Goal: Use online tool/utility: Utilize a website feature to perform a specific function

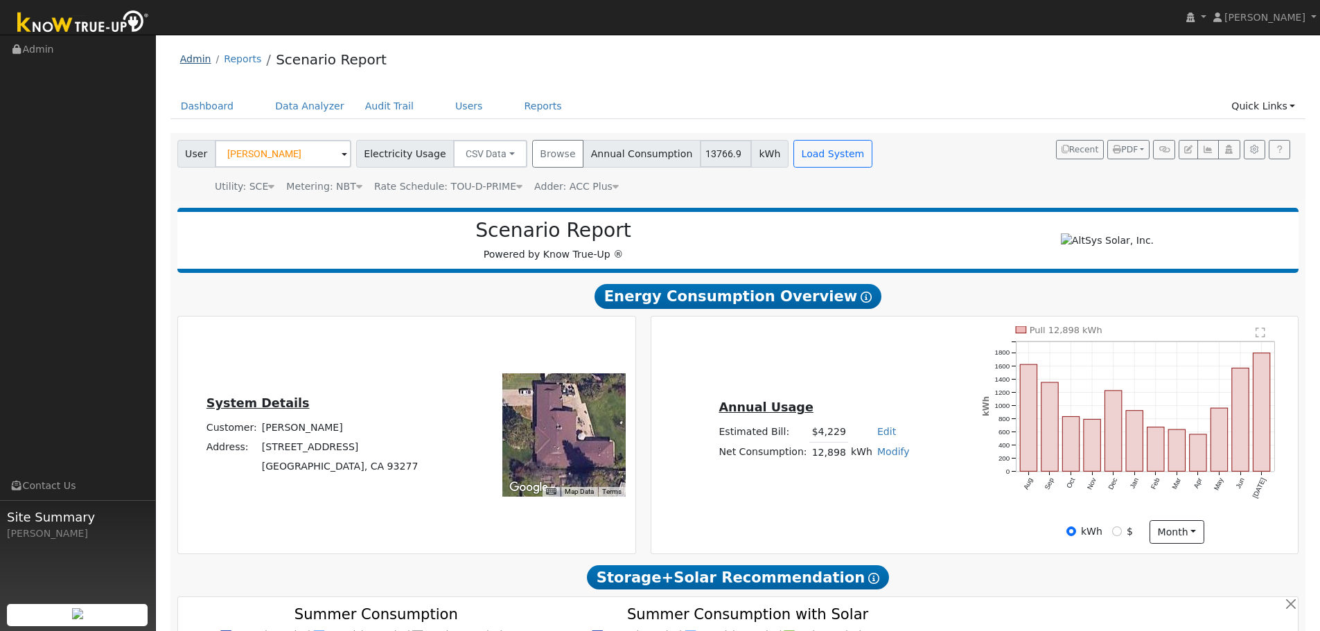
click at [201, 62] on link "Admin" at bounding box center [195, 58] width 31 height 11
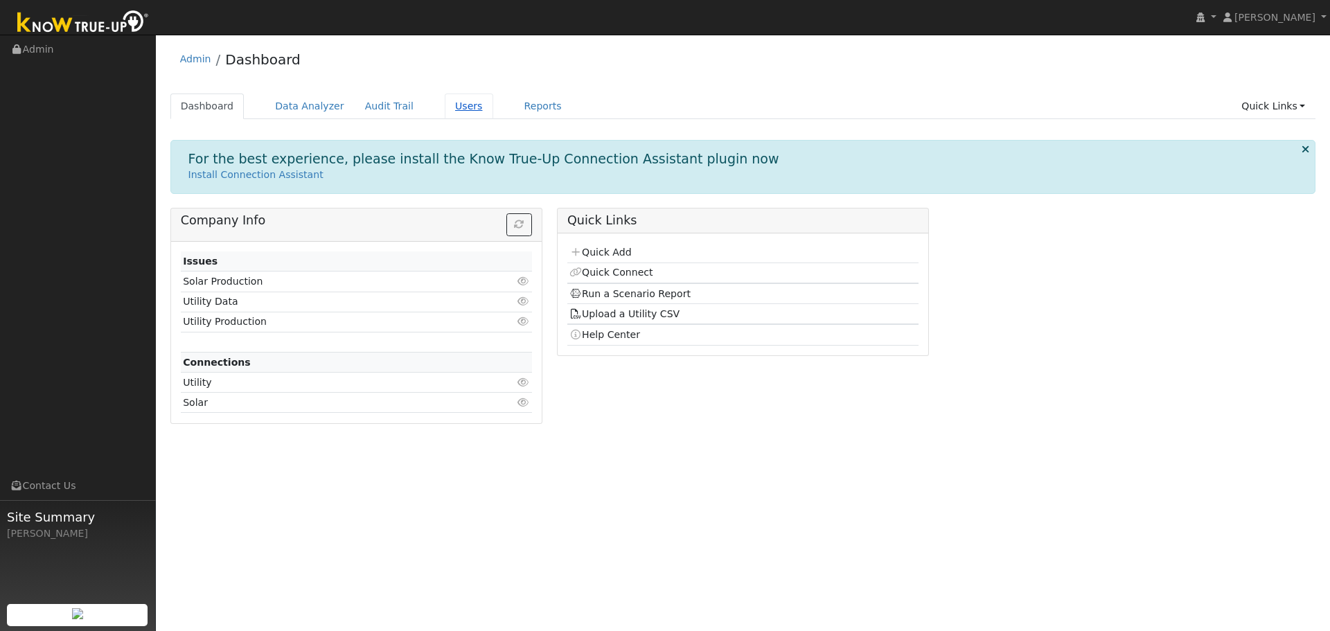
click at [445, 114] on link "Users" at bounding box center [469, 107] width 49 height 26
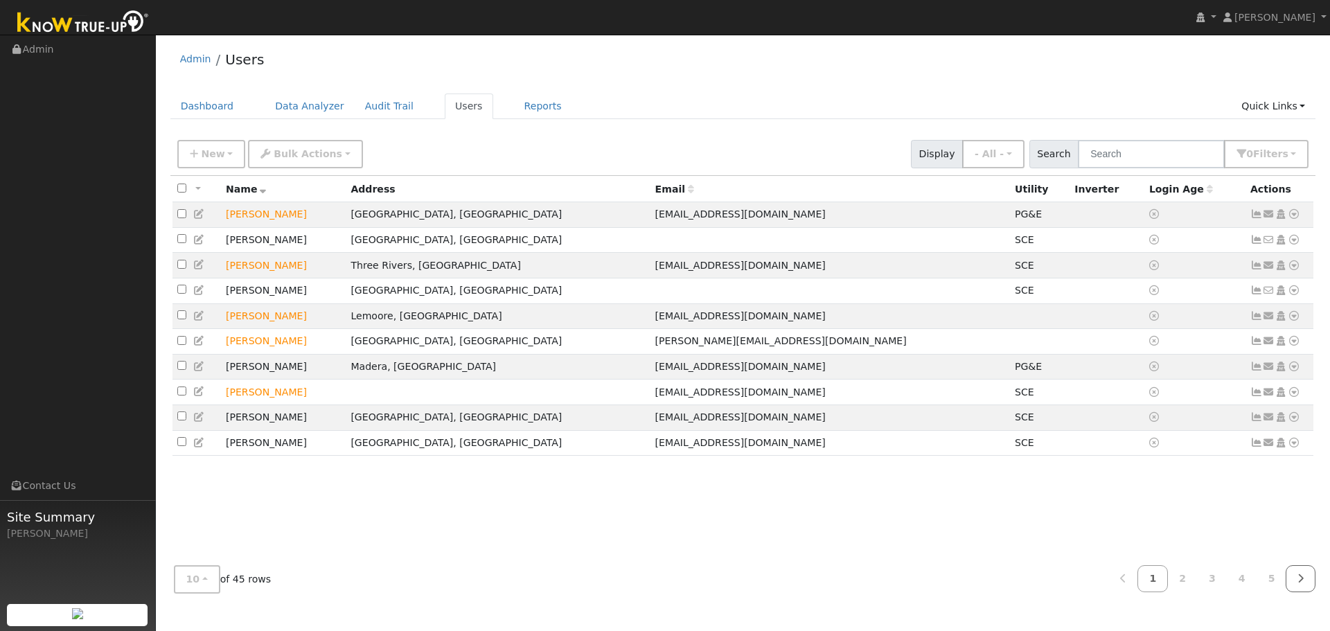
click at [1299, 573] on link at bounding box center [1301, 578] width 30 height 27
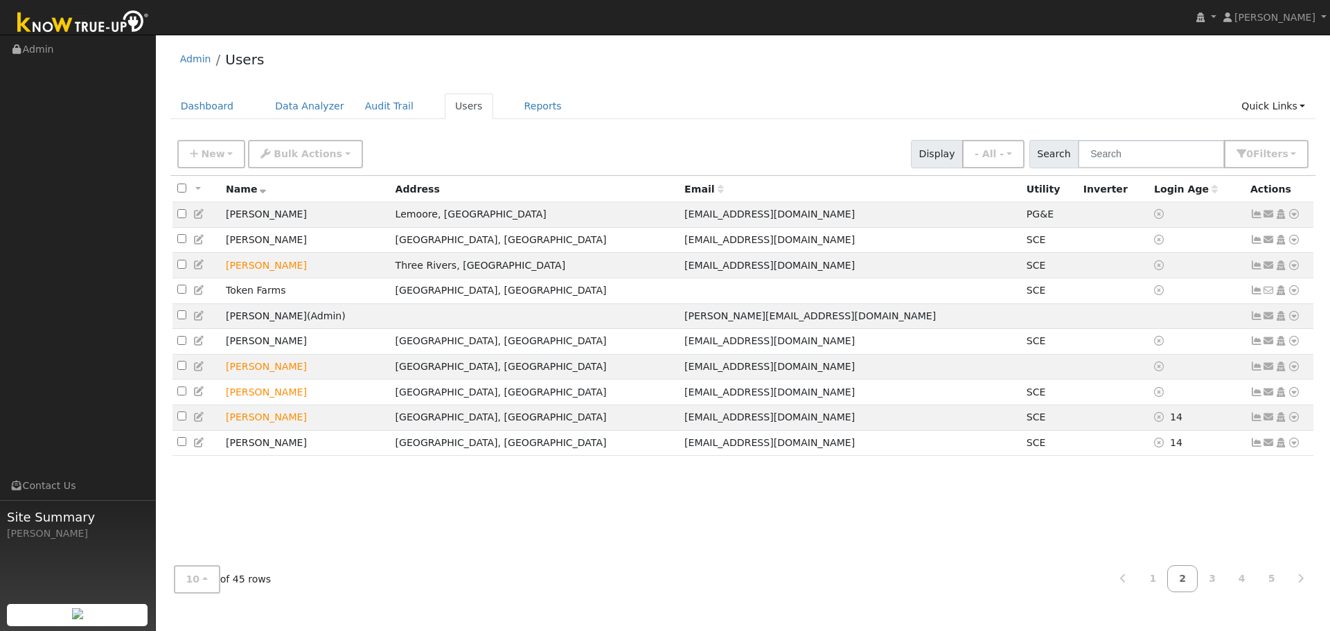
click at [1263, 552] on div "All None All on page None on page Name Address Email Utility Inverter Login Age…" at bounding box center [743, 365] width 1146 height 379
click at [1303, 582] on icon at bounding box center [1301, 579] width 6 height 10
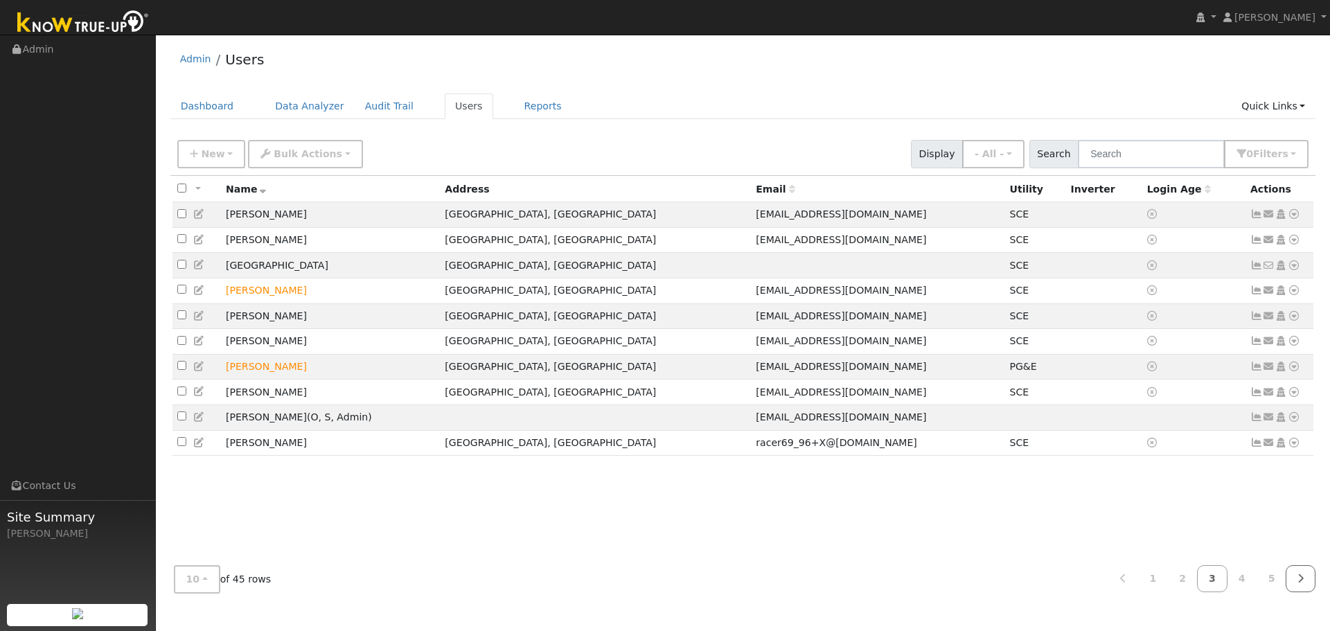
click at [1300, 579] on icon at bounding box center [1301, 579] width 6 height 10
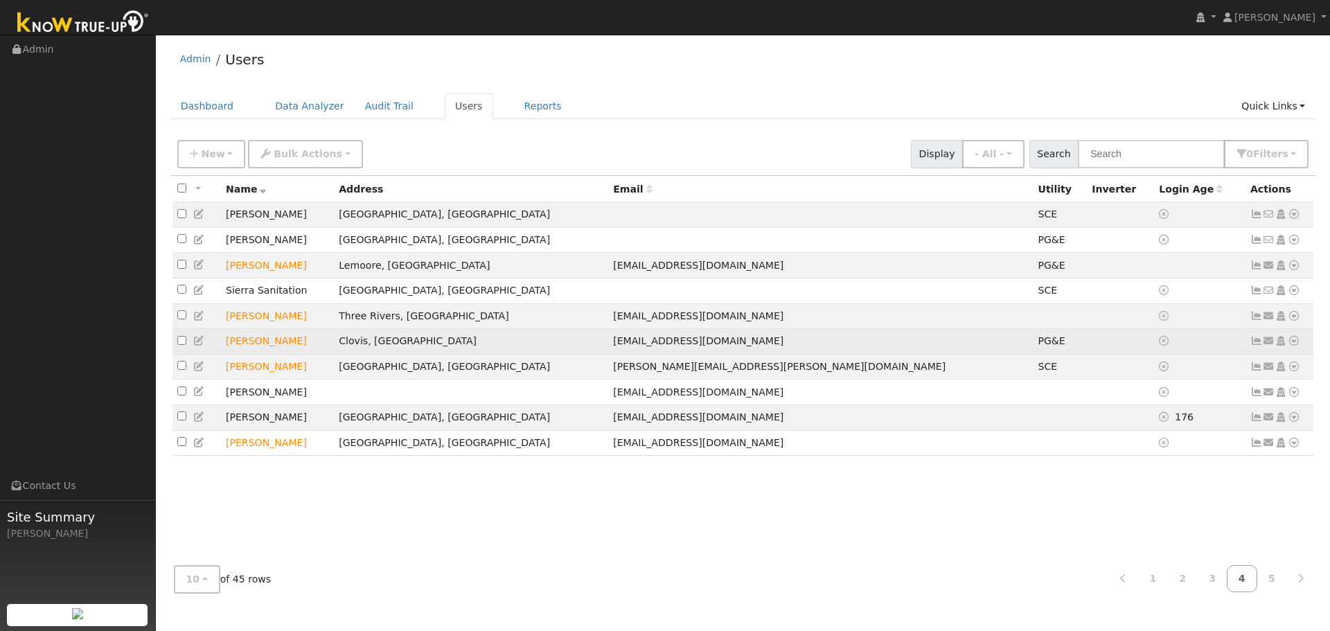
click at [1298, 346] on icon at bounding box center [1294, 341] width 12 height 10
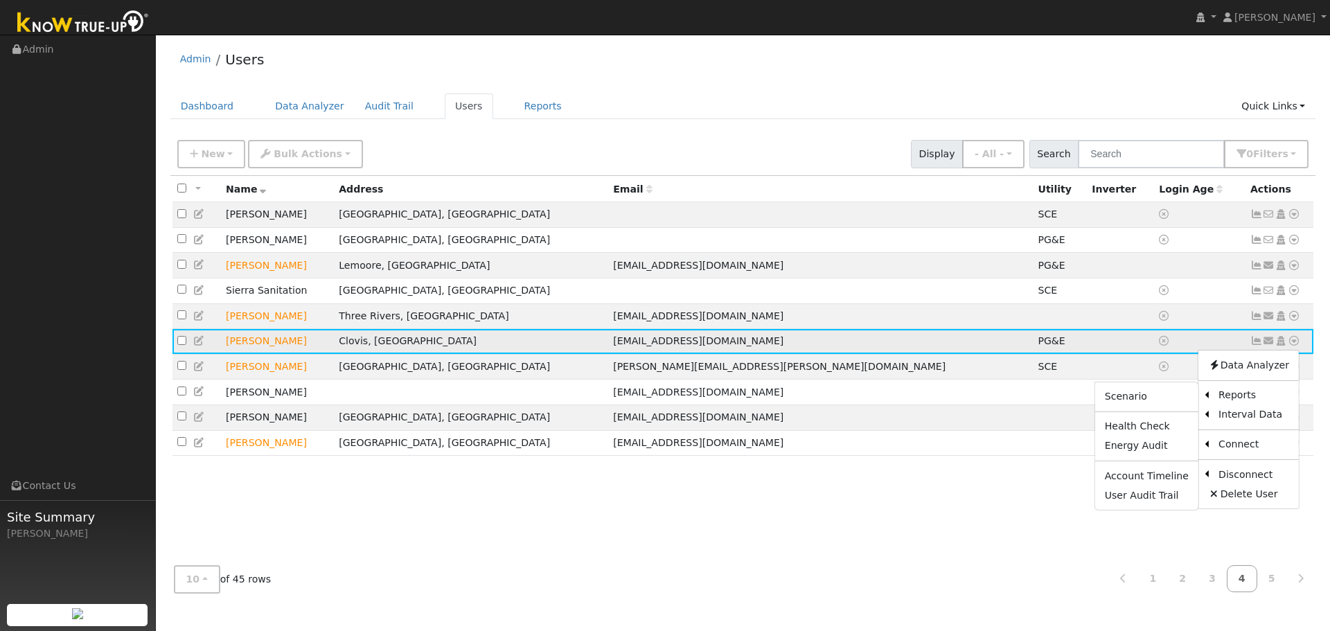
drag, startPoint x: 1182, startPoint y: 409, endPoint x: 1172, endPoint y: 414, distance: 11.2
click at [1172, 414] on ul "Scenario Health Check Energy Audit Account Timeline User Audit Trail" at bounding box center [1147, 447] width 105 height 130
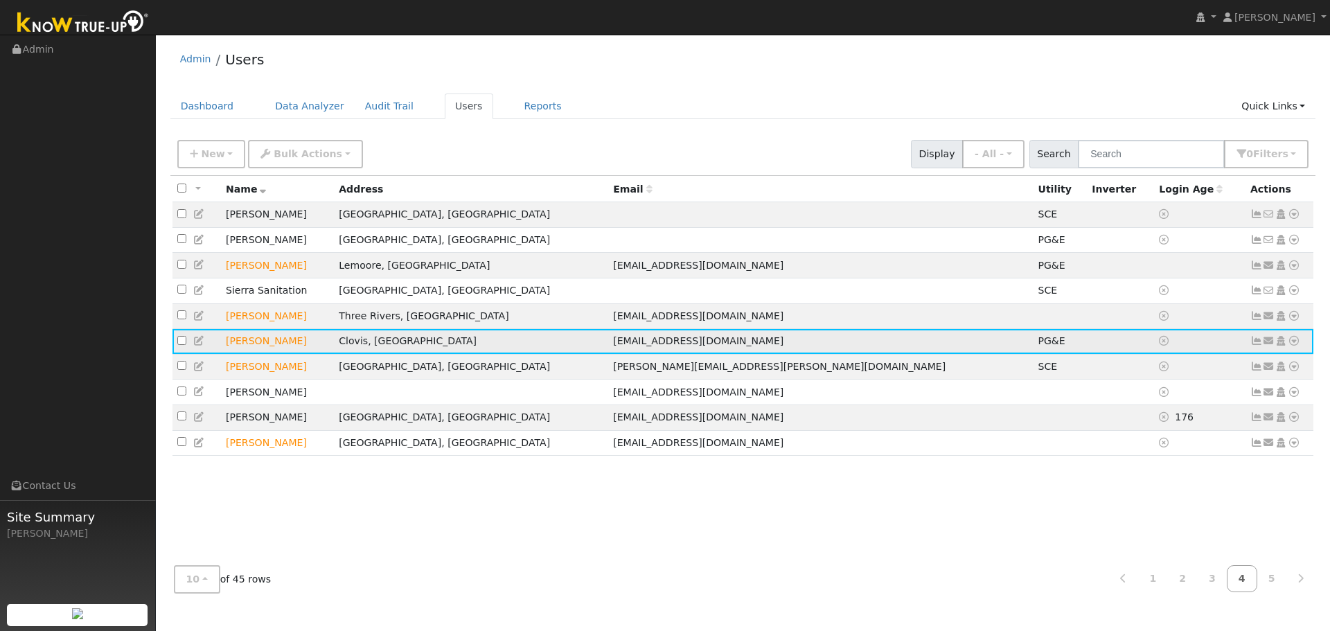
click at [1299, 346] on icon at bounding box center [1294, 341] width 12 height 10
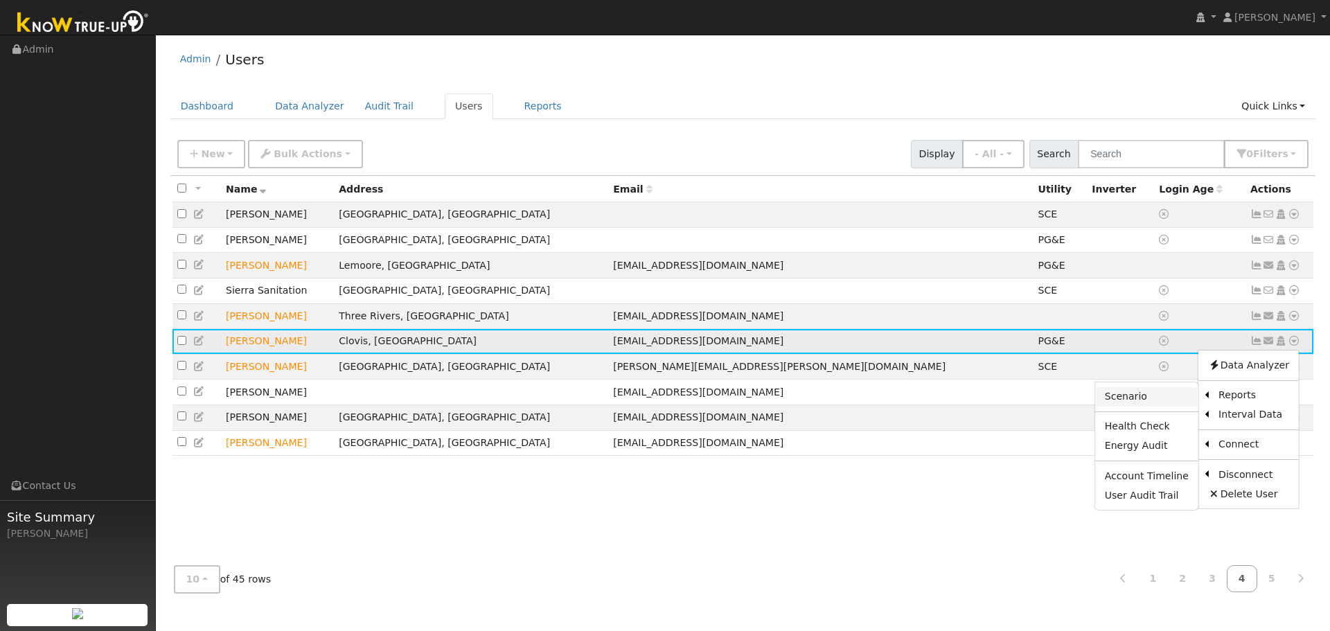
click at [1181, 407] on link "Scenario" at bounding box center [1146, 396] width 103 height 19
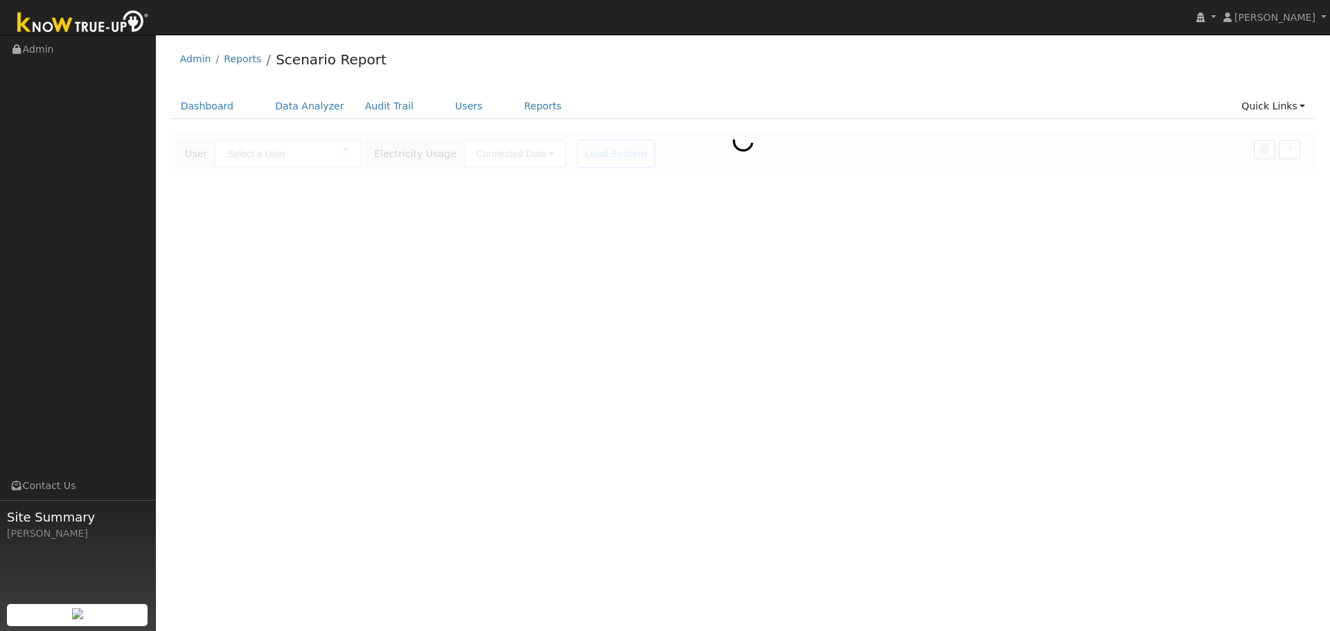
type input "Stephanie Scott"
type input "Pacific Gas & Electric"
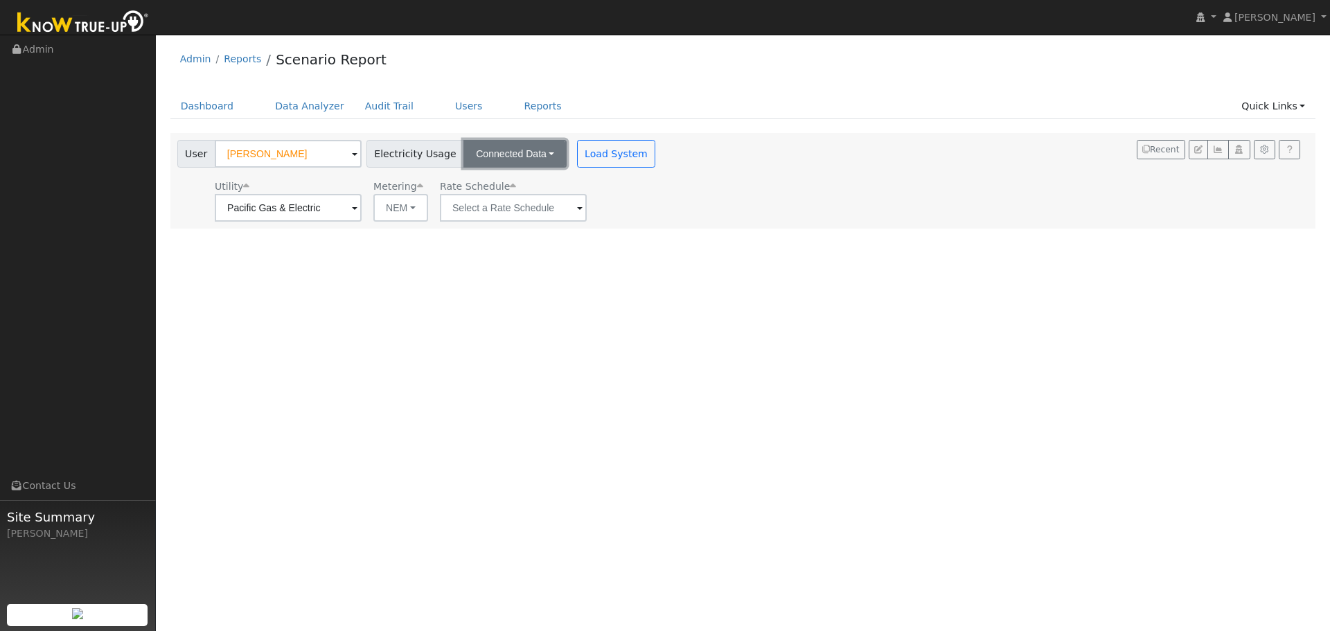
click at [538, 151] on button "Connected Data" at bounding box center [515, 154] width 103 height 28
click at [518, 218] on link "CSV Data" at bounding box center [517, 223] width 98 height 19
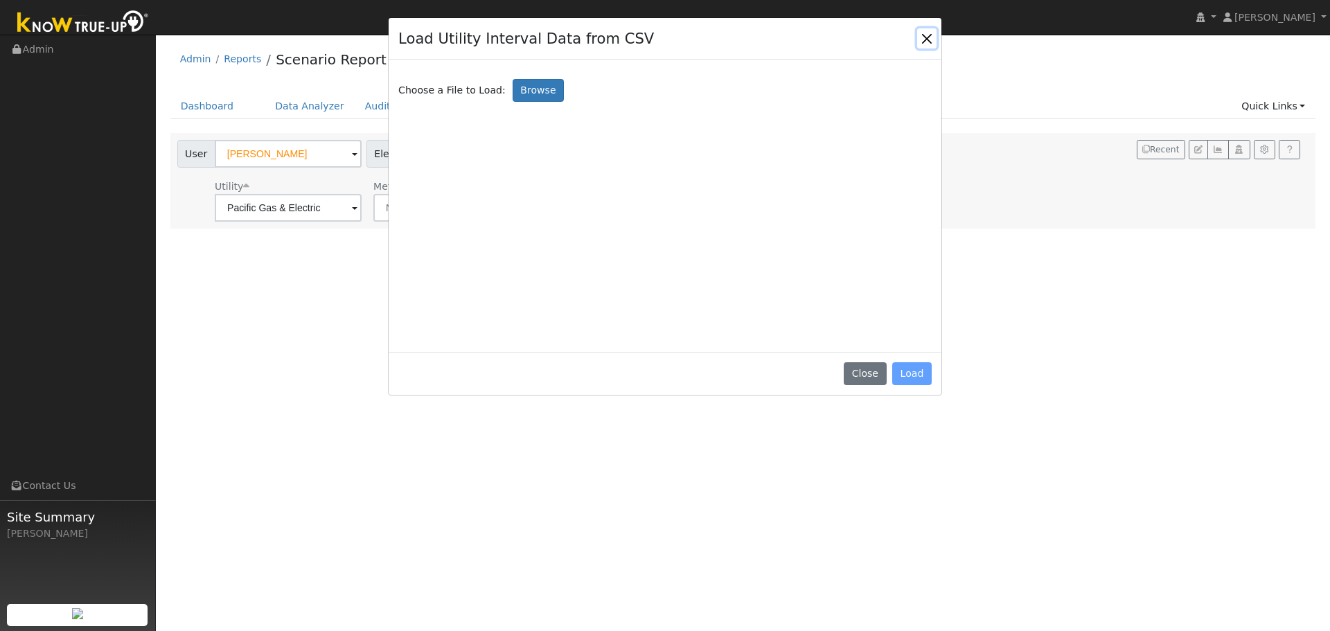
click at [933, 34] on button "Close" at bounding box center [926, 37] width 19 height 19
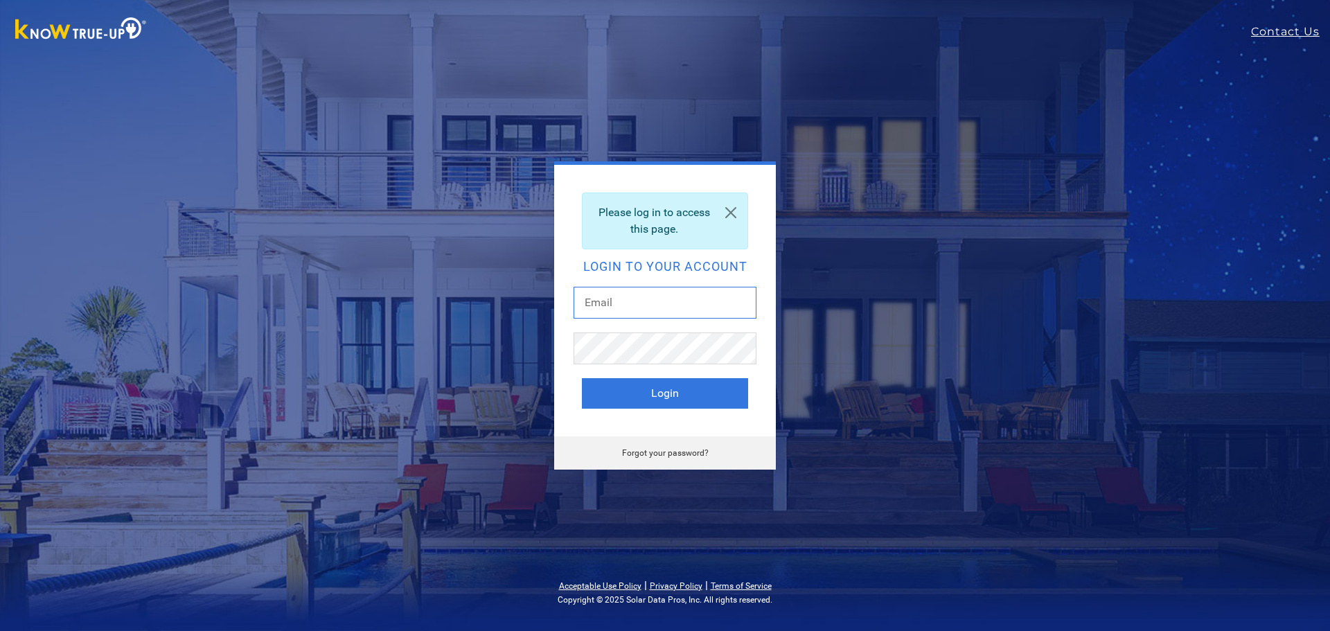
click at [669, 306] on input "text" at bounding box center [665, 303] width 183 height 32
click at [683, 310] on input "[PERSON_NAME][EMAIL_ADDRESS][DOMAIN_NAME]" at bounding box center [665, 303] width 183 height 32
click at [730, 219] on link at bounding box center [730, 212] width 33 height 39
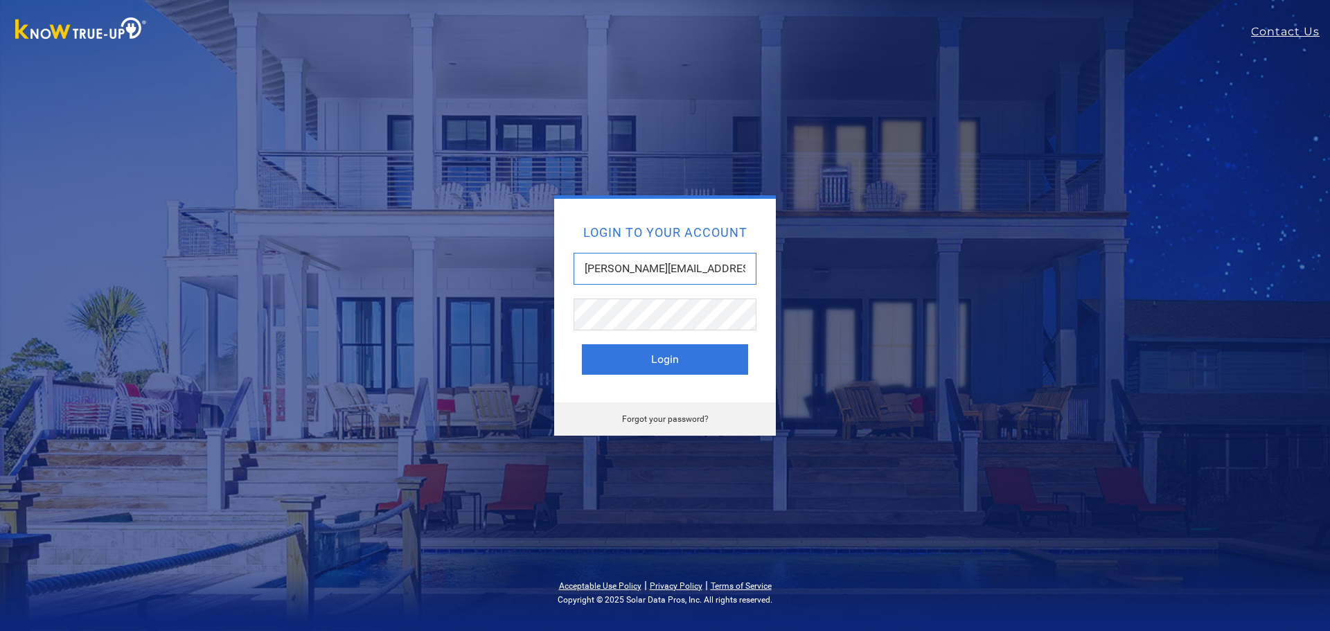
click at [697, 275] on input "eric@altsys.solar" at bounding box center [665, 269] width 183 height 32
type input "e"
click at [631, 274] on input "text" at bounding box center [665, 269] width 183 height 32
click at [624, 270] on input "text" at bounding box center [665, 269] width 183 height 32
type input "eric@altsys.solar"
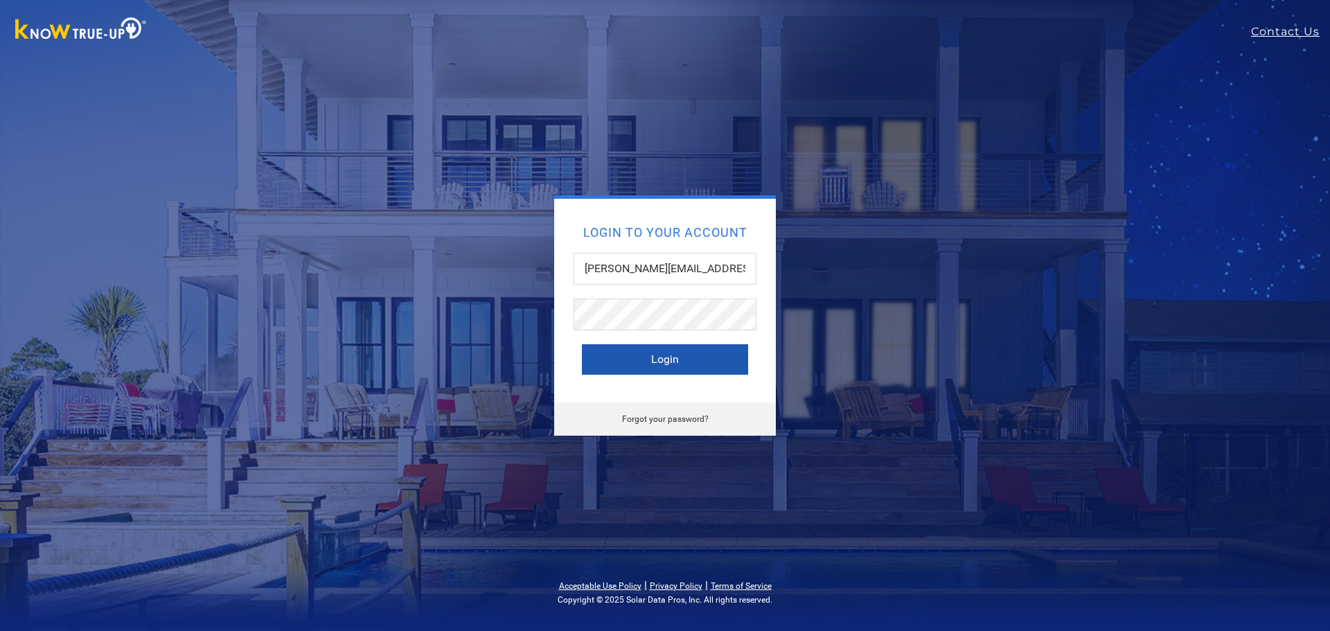
click at [658, 363] on button "Login" at bounding box center [665, 359] width 166 height 30
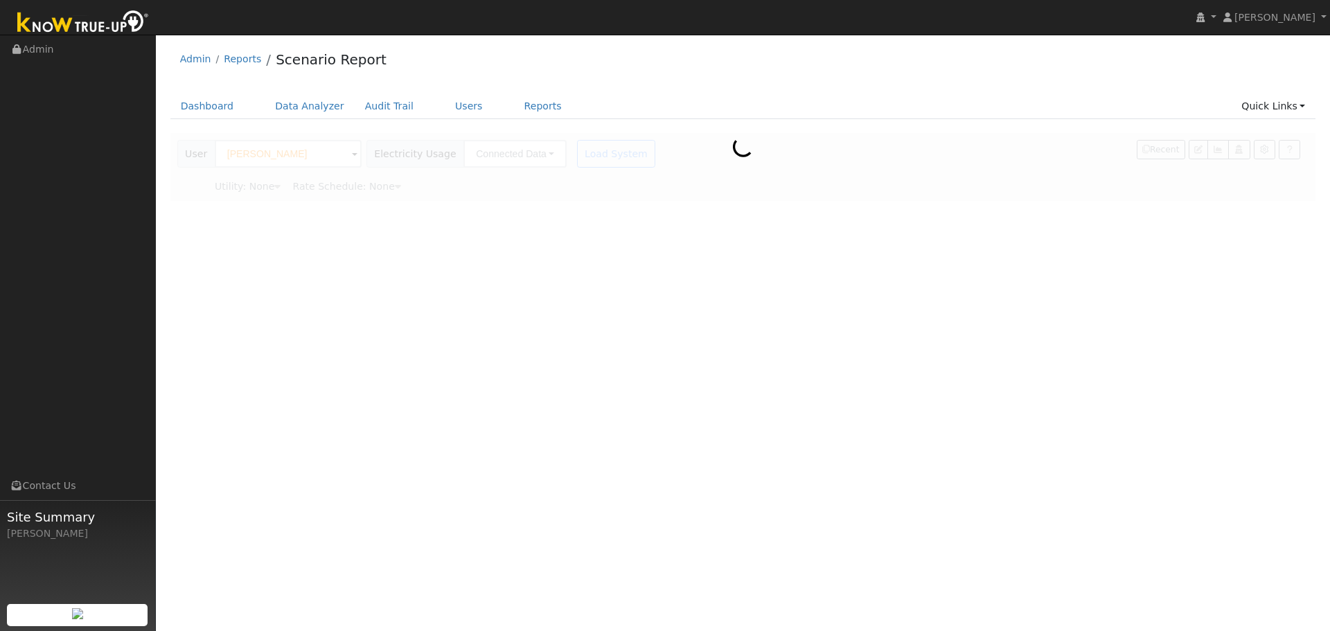
type input "Pacific Gas & Electric"
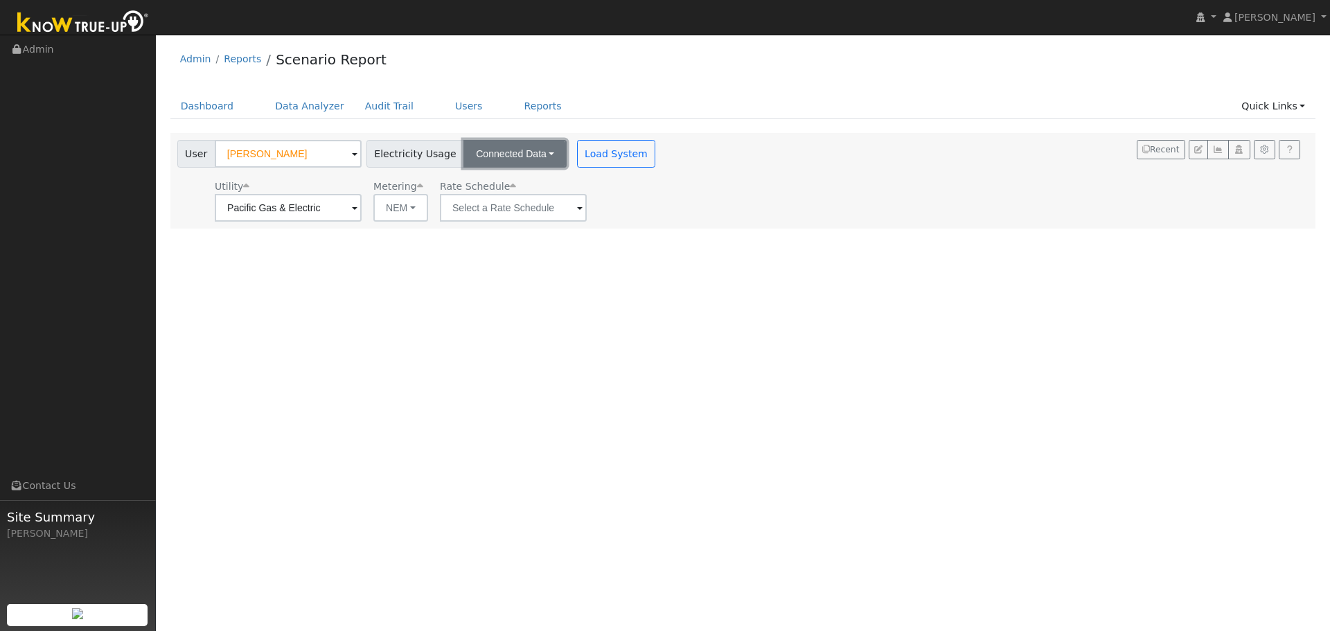
click at [523, 152] on button "Connected Data" at bounding box center [515, 154] width 103 height 28
click at [507, 218] on link "CSV Data" at bounding box center [517, 223] width 98 height 19
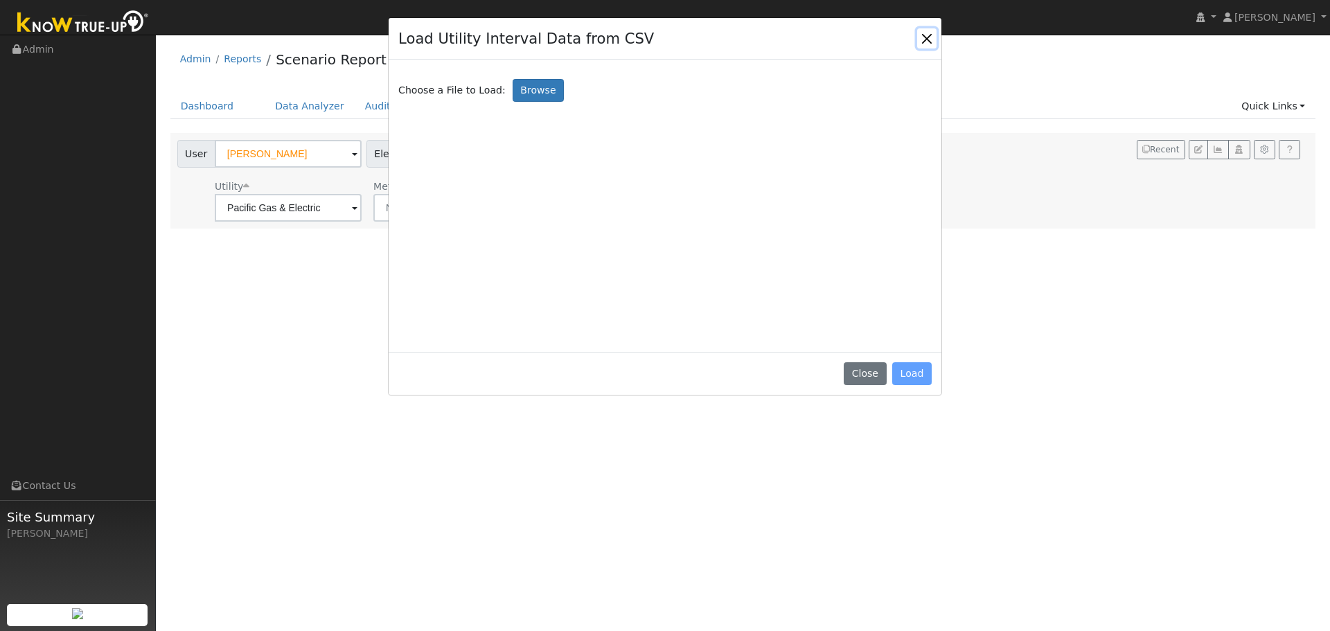
click at [924, 35] on button "Close" at bounding box center [926, 37] width 19 height 19
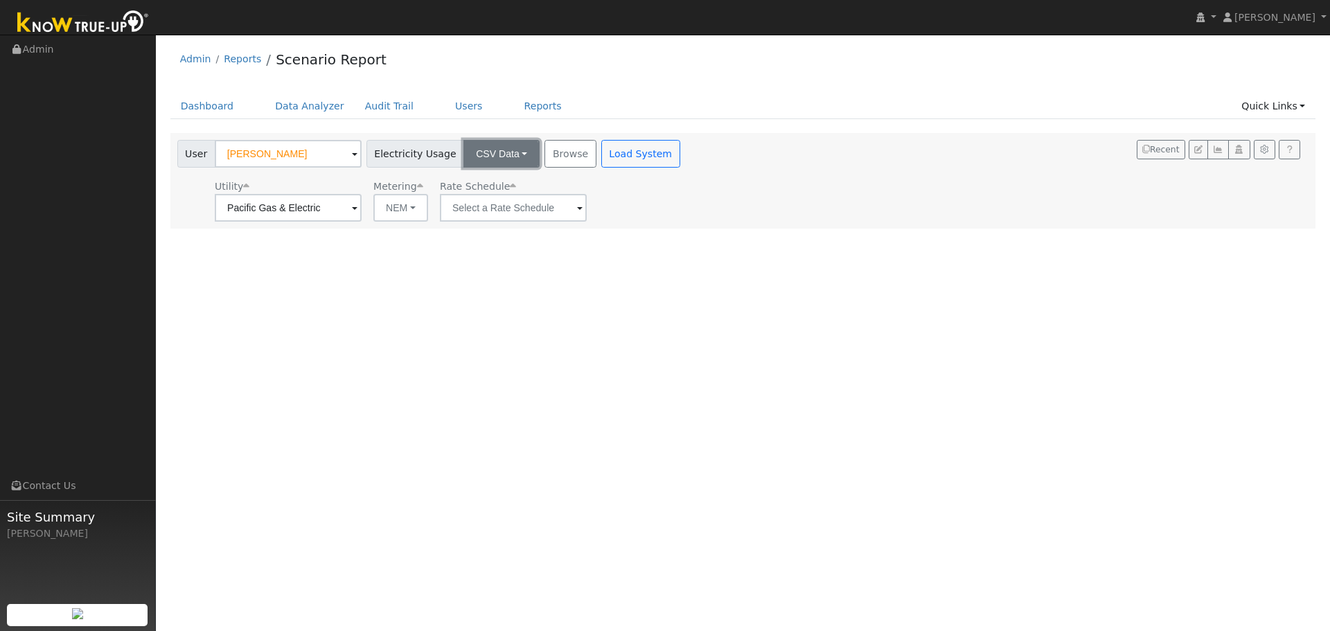
click at [511, 154] on button "CSV Data" at bounding box center [502, 154] width 76 height 28
click at [470, 223] on link "CSV Data" at bounding box center [490, 223] width 98 height 19
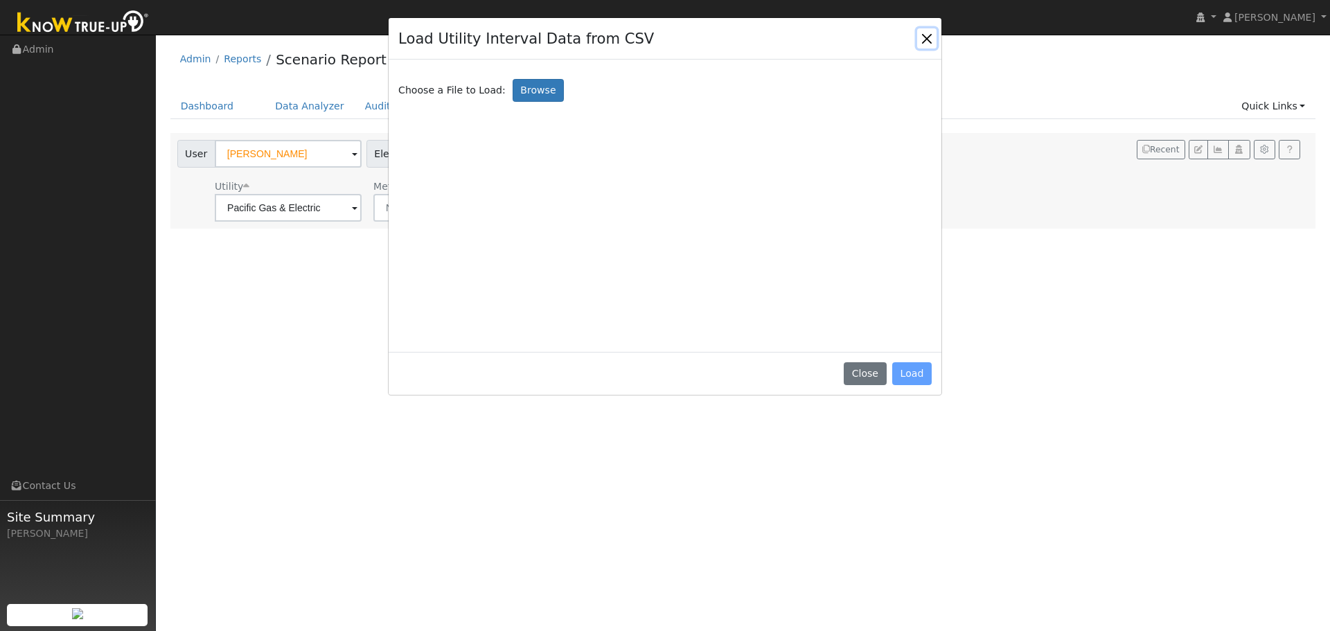
click at [926, 35] on button "Close" at bounding box center [926, 37] width 19 height 19
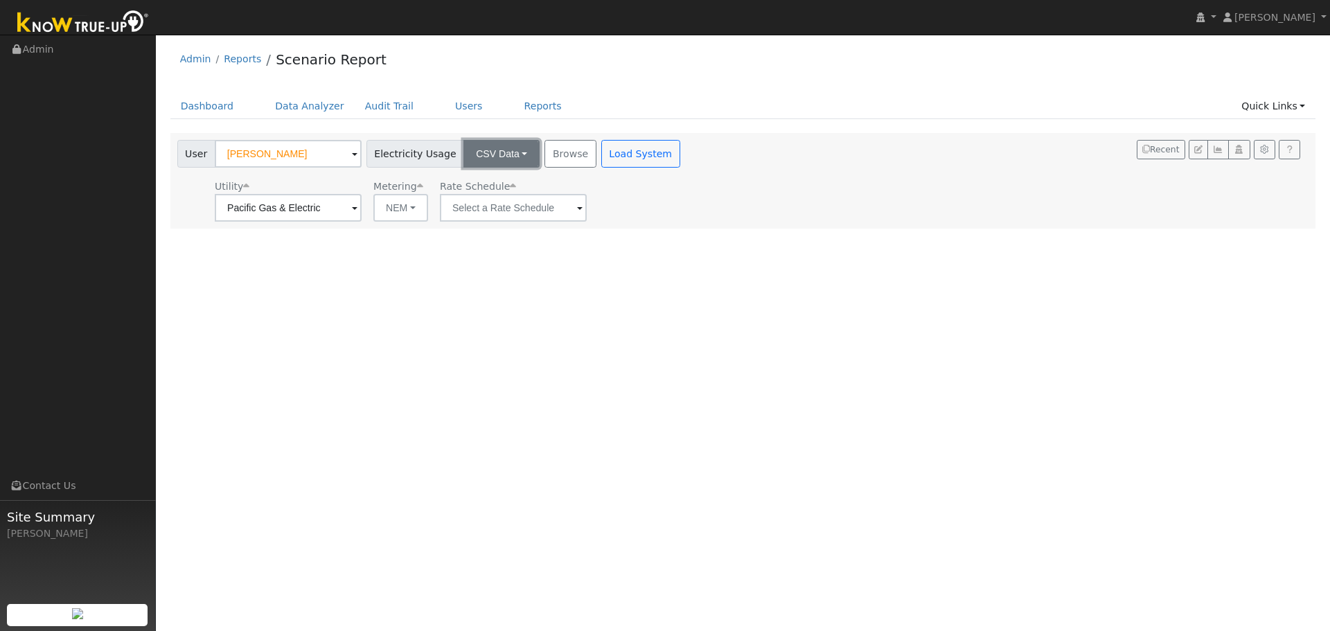
click at [500, 168] on button "CSV Data" at bounding box center [502, 154] width 76 height 28
click at [479, 227] on link "CSV Data" at bounding box center [490, 223] width 98 height 19
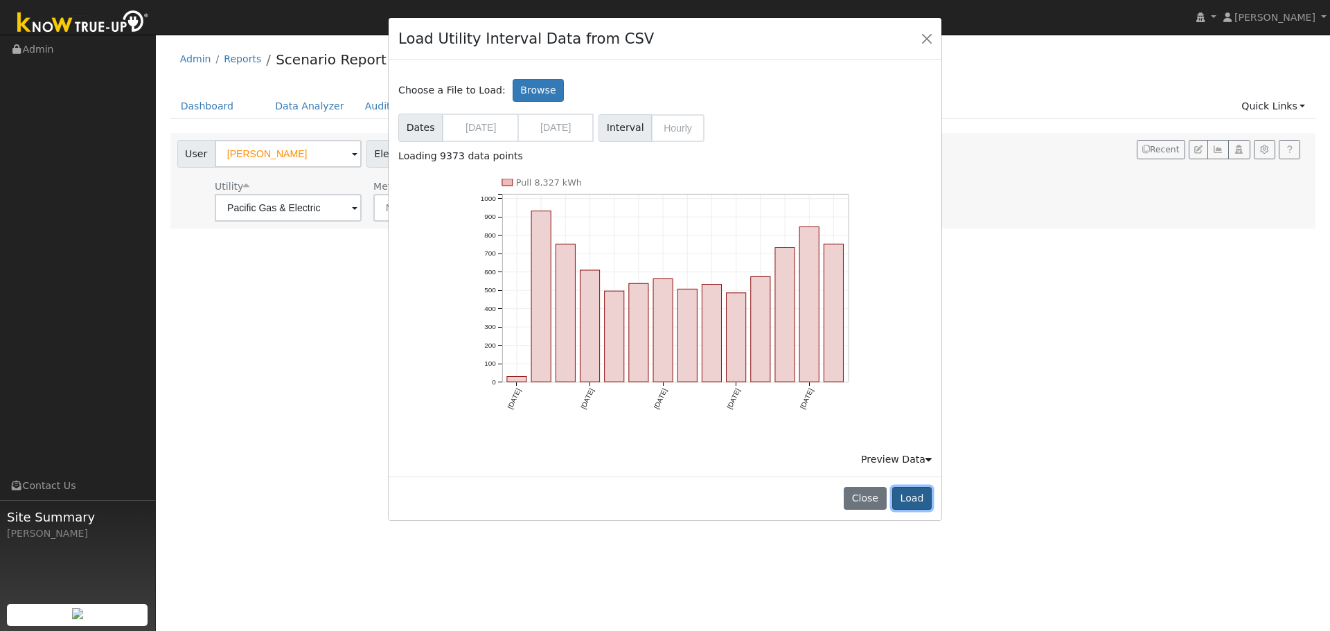
click at [906, 502] on button "Load" at bounding box center [911, 499] width 39 height 24
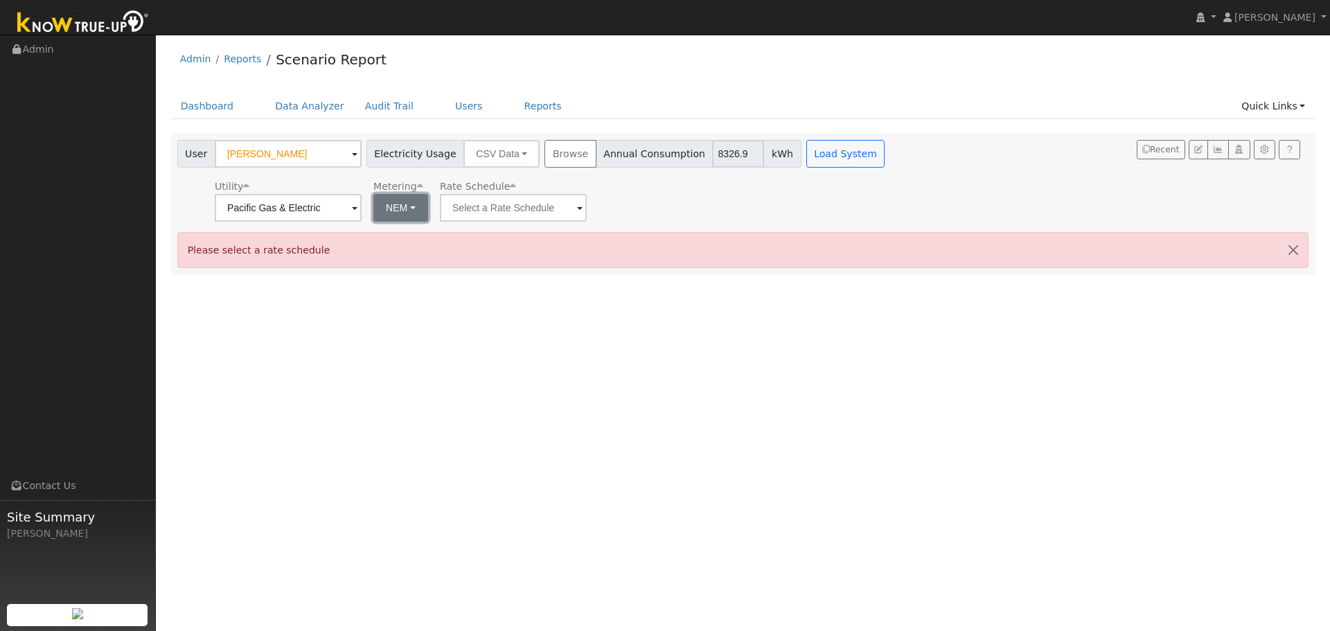
click at [412, 206] on button "NEM" at bounding box center [400, 208] width 55 height 28
click at [398, 254] on link "NBT" at bounding box center [420, 258] width 96 height 19
type input "E-ELEC"
click at [358, 211] on span at bounding box center [355, 209] width 6 height 16
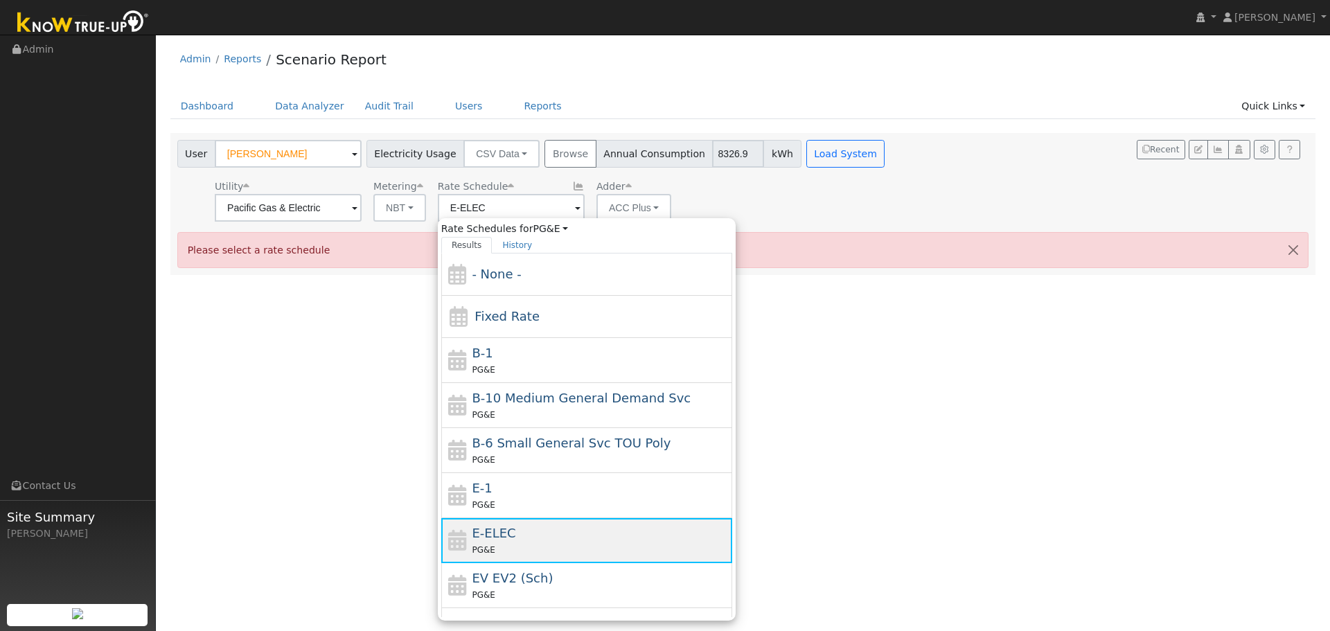
click at [516, 547] on div "PG&E" at bounding box center [600, 550] width 257 height 15
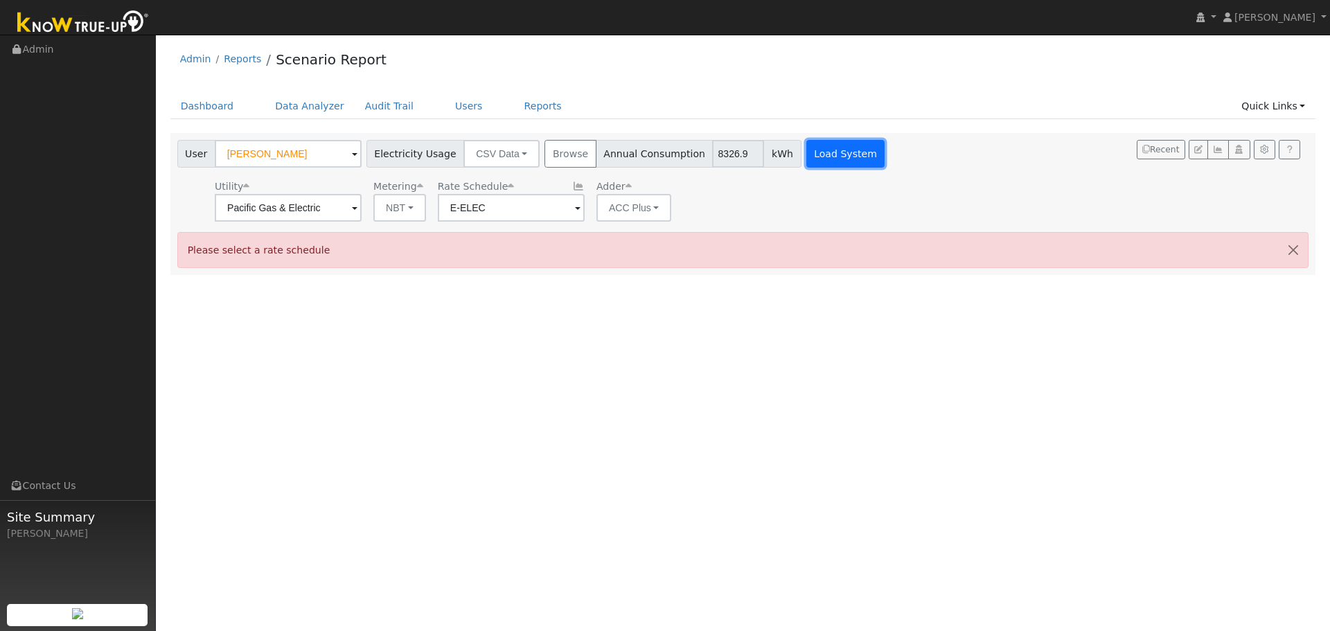
click at [807, 156] on button "Load System" at bounding box center [846, 154] width 79 height 28
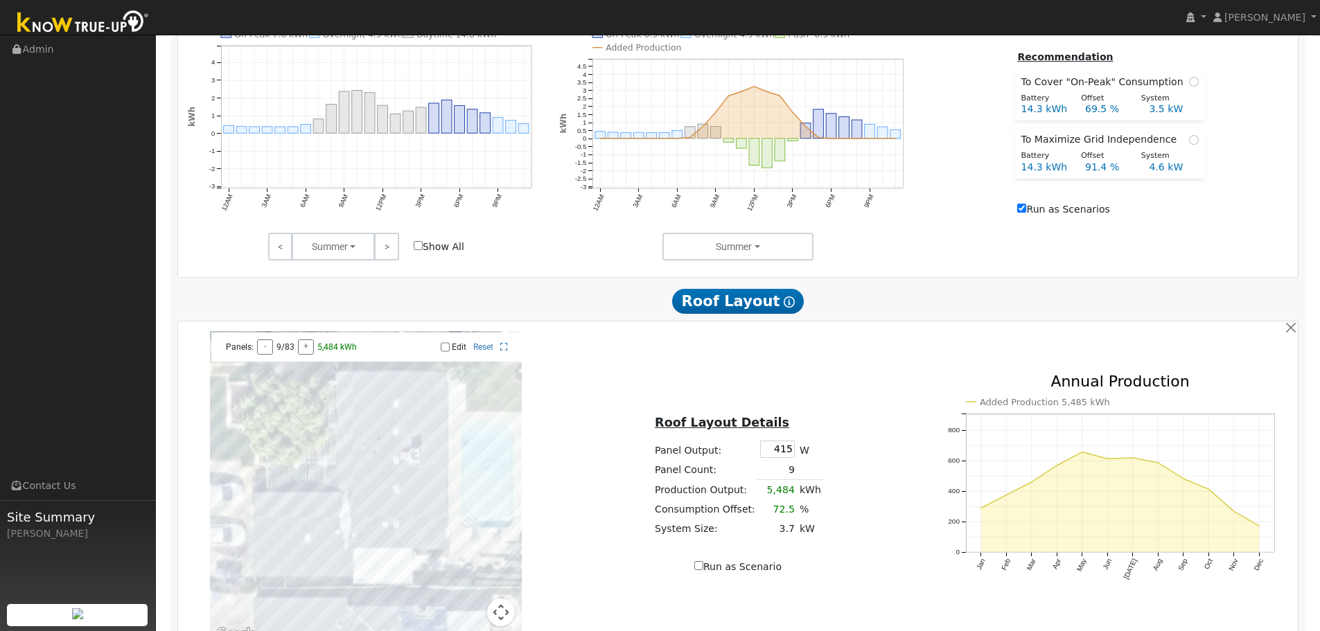
scroll to position [624, 0]
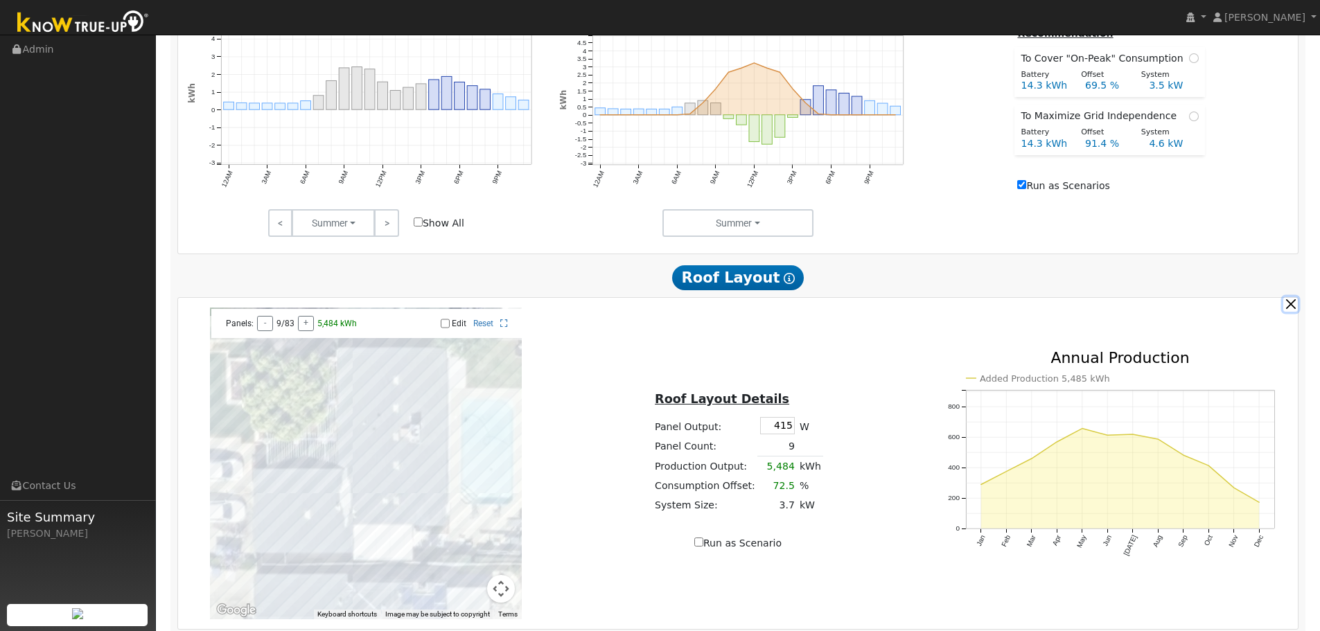
click at [1292, 308] on button "button" at bounding box center [1290, 304] width 15 height 15
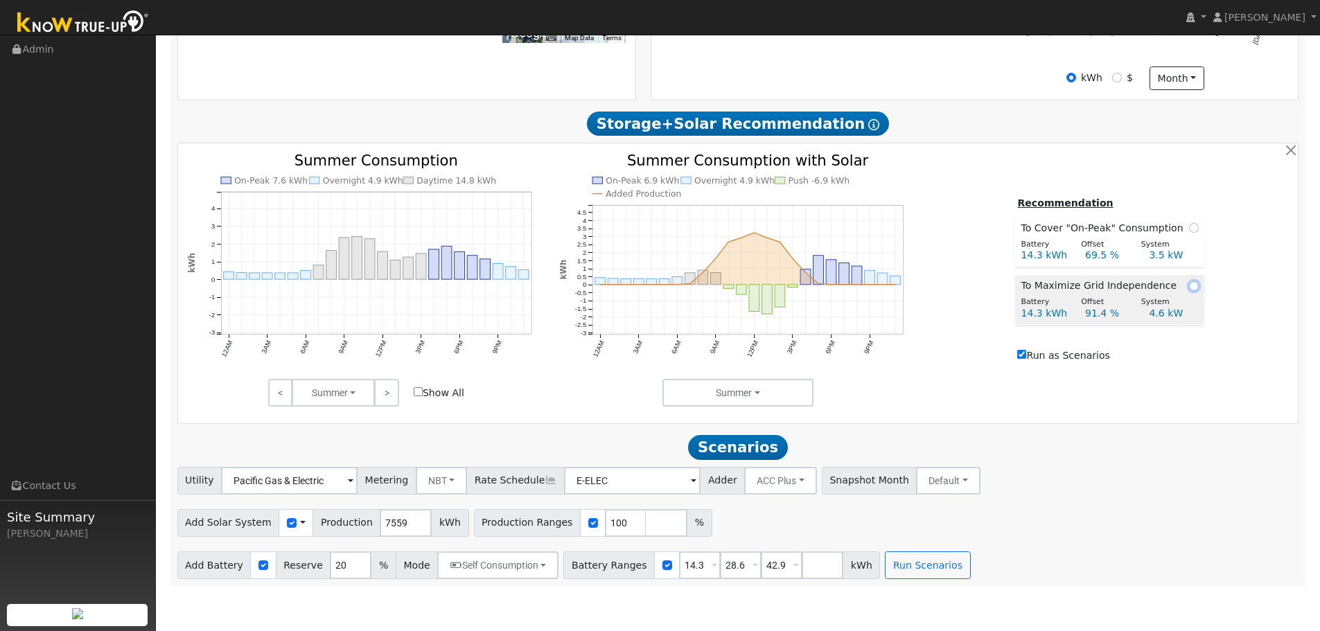
click at [1191, 291] on input "radio" at bounding box center [1194, 286] width 10 height 10
radio input "true"
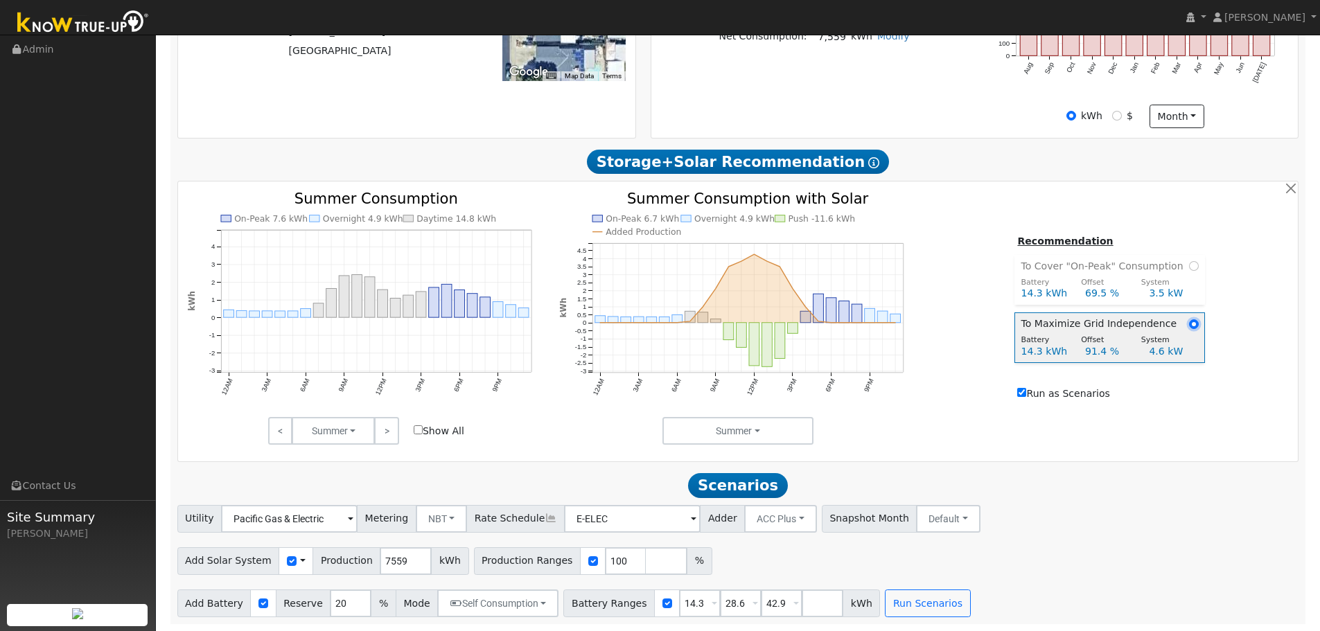
scroll to position [422, 0]
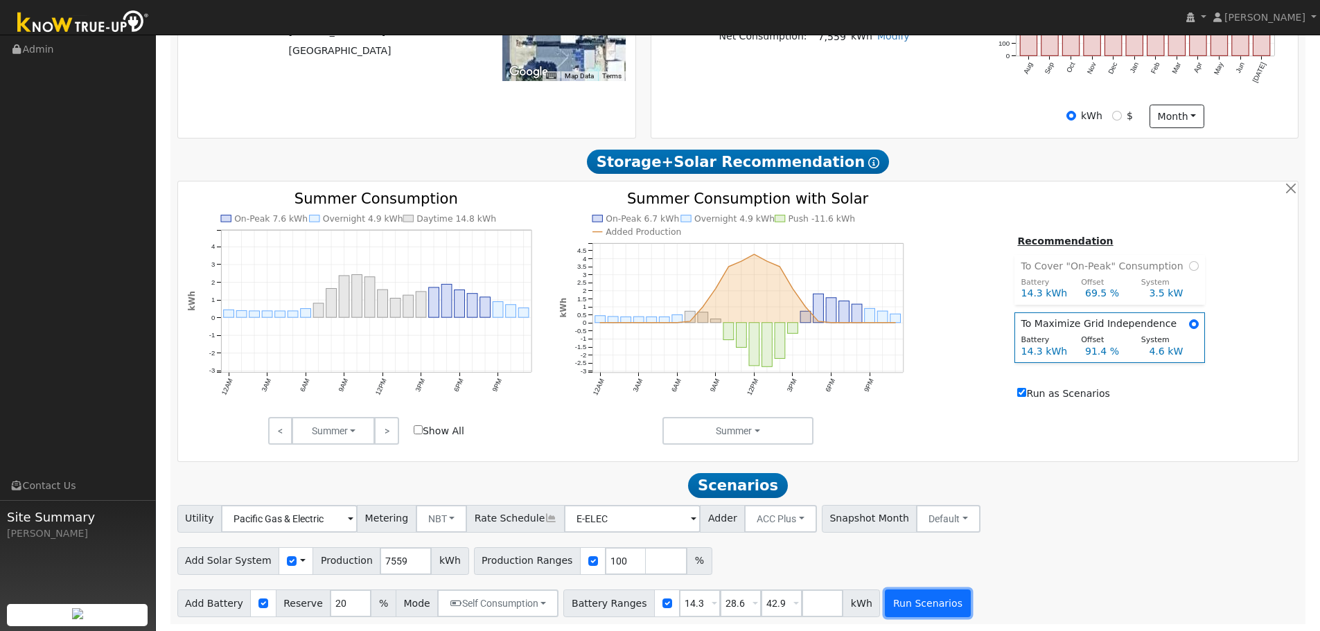
click at [885, 608] on button "Run Scenarios" at bounding box center [927, 604] width 85 height 28
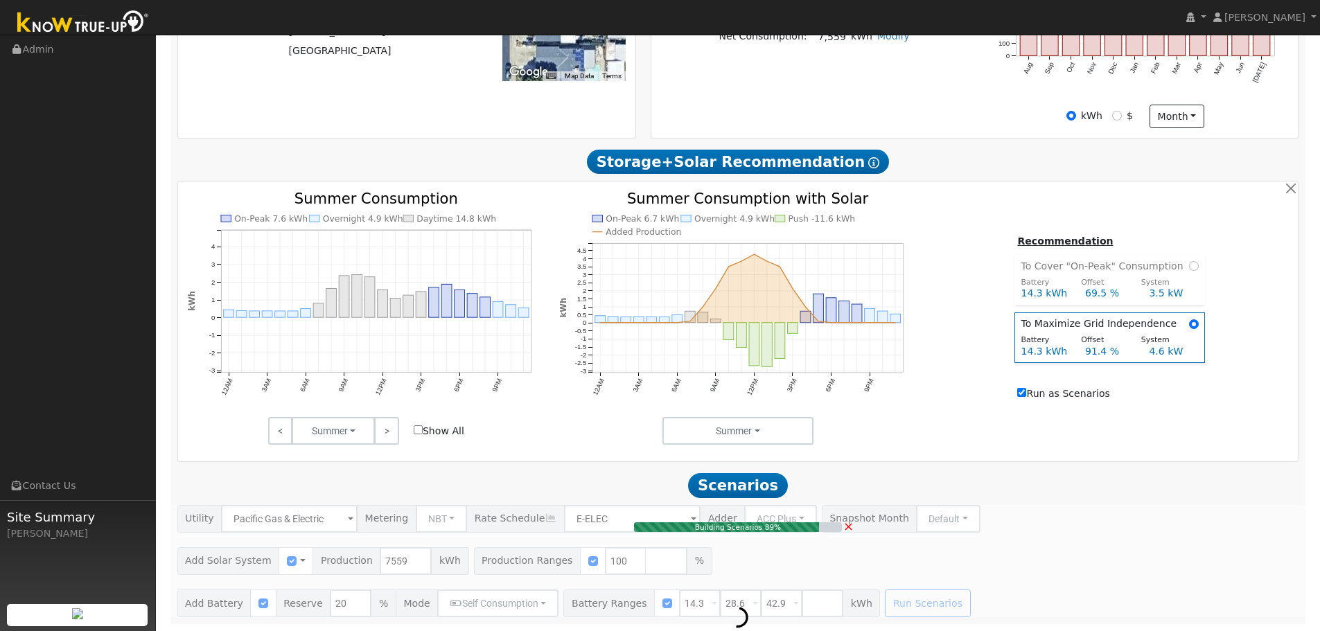
type input "5.0"
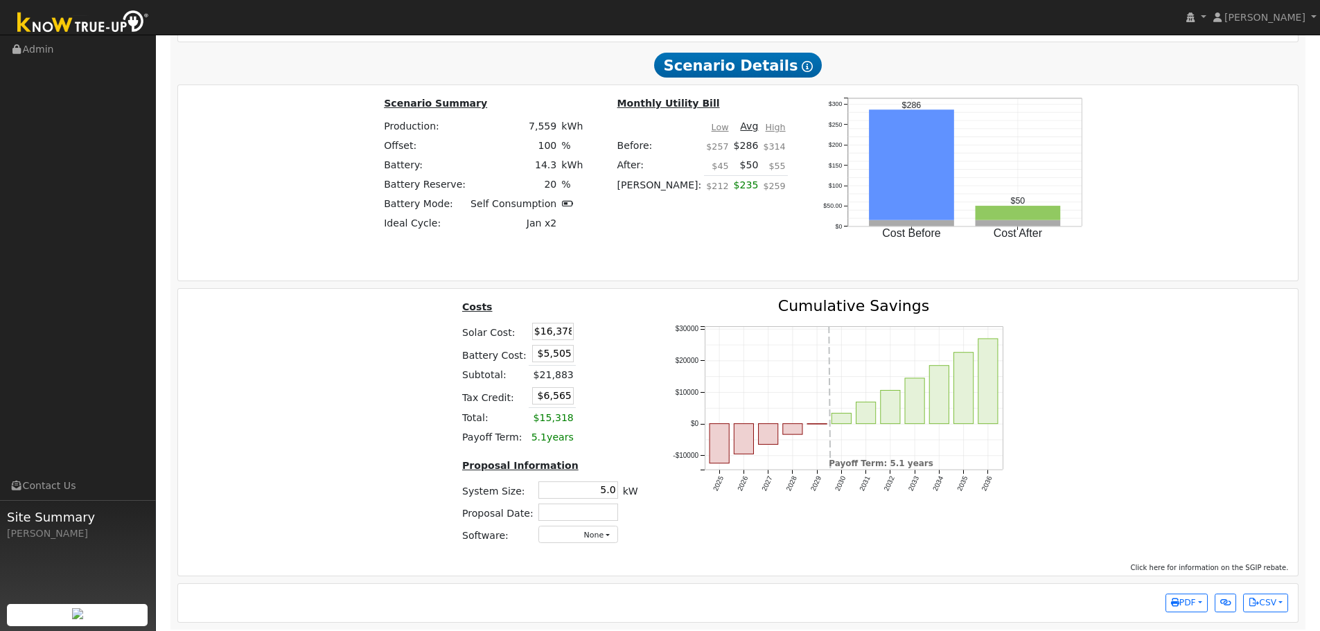
scroll to position [1477, 0]
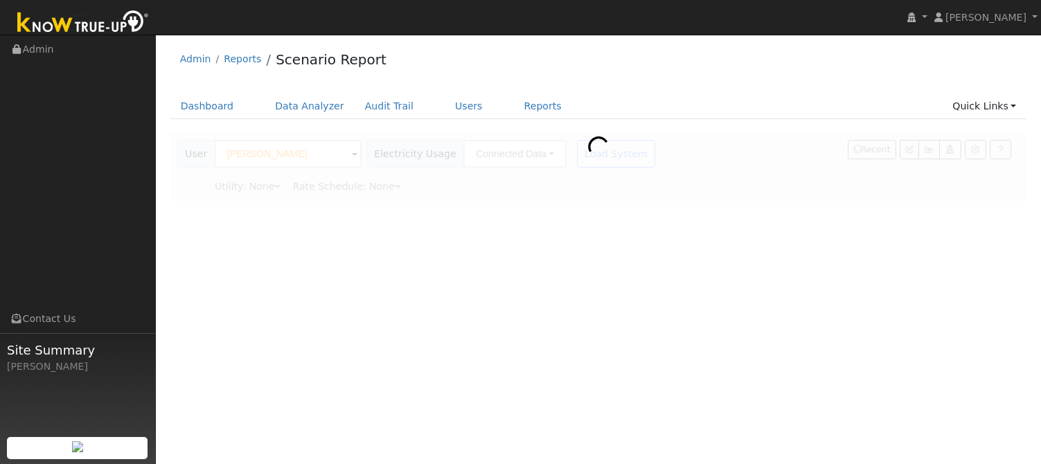
type input "Pacific Gas & Electric"
